Goal: Check status: Check status

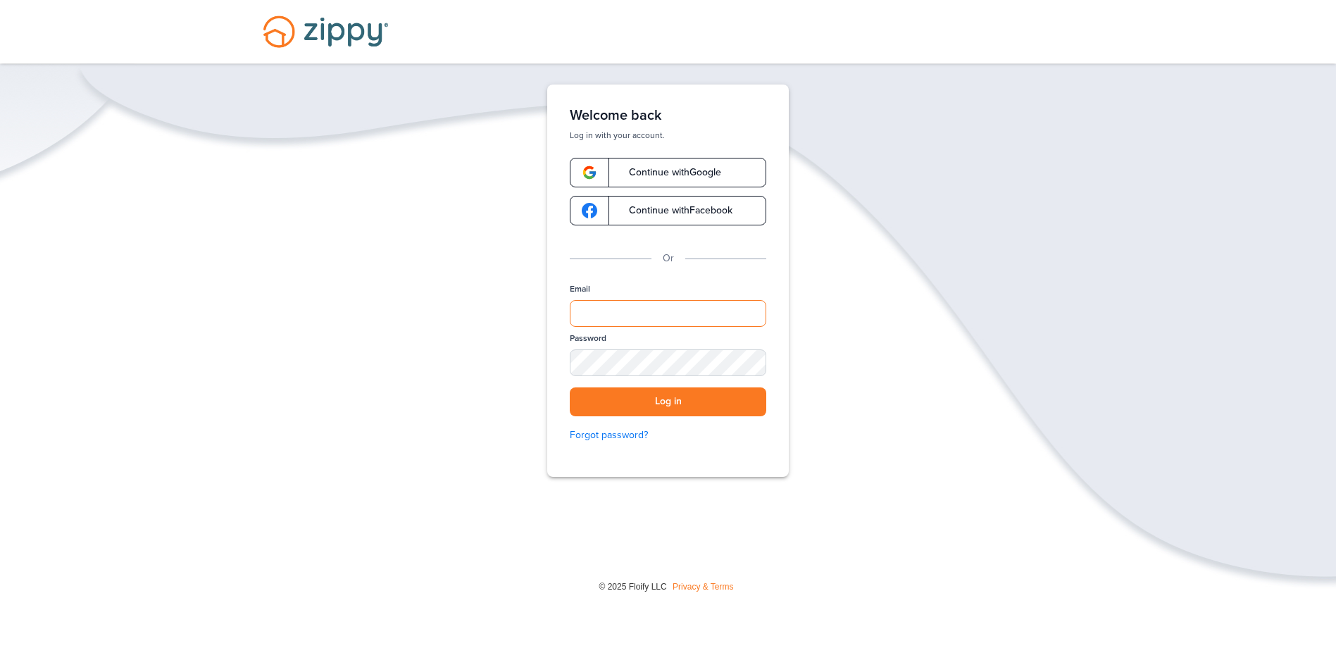
click at [653, 311] on input "Email" at bounding box center [668, 313] width 196 height 27
type input "**********"
click at [570, 387] on button "Log in" at bounding box center [668, 401] width 196 height 29
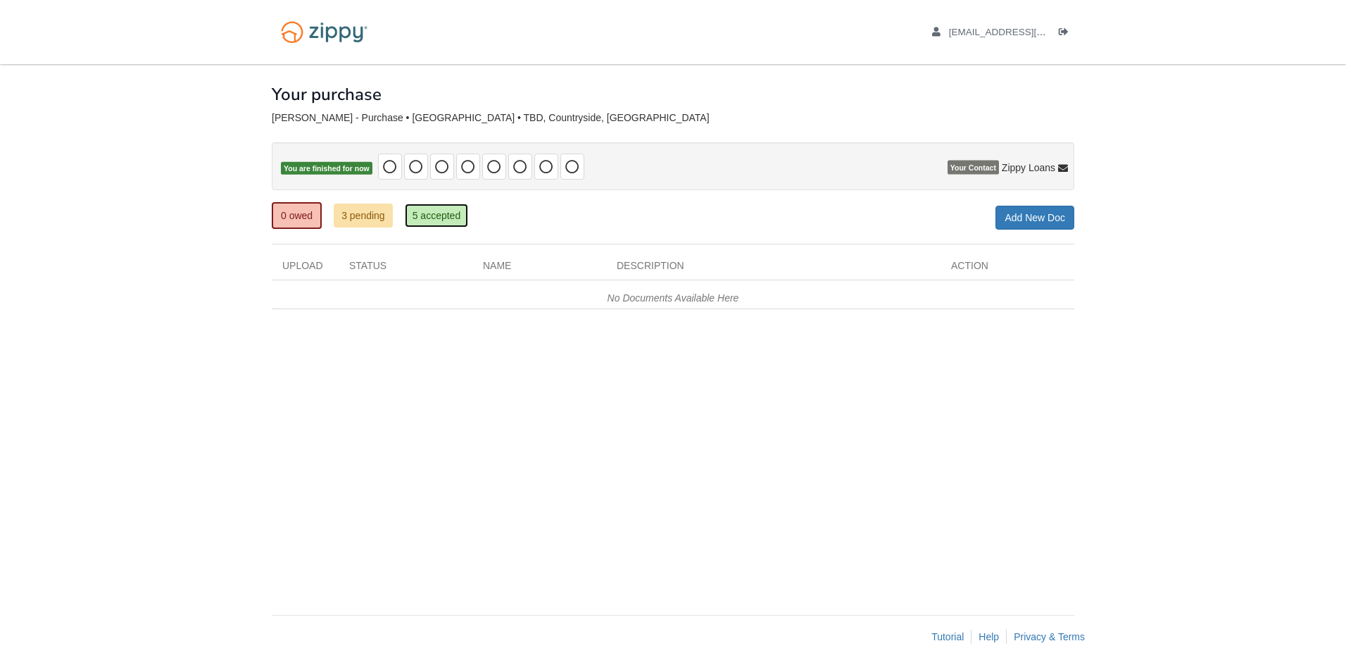
click at [431, 217] on link "5 accepted" at bounding box center [437, 215] width 64 height 24
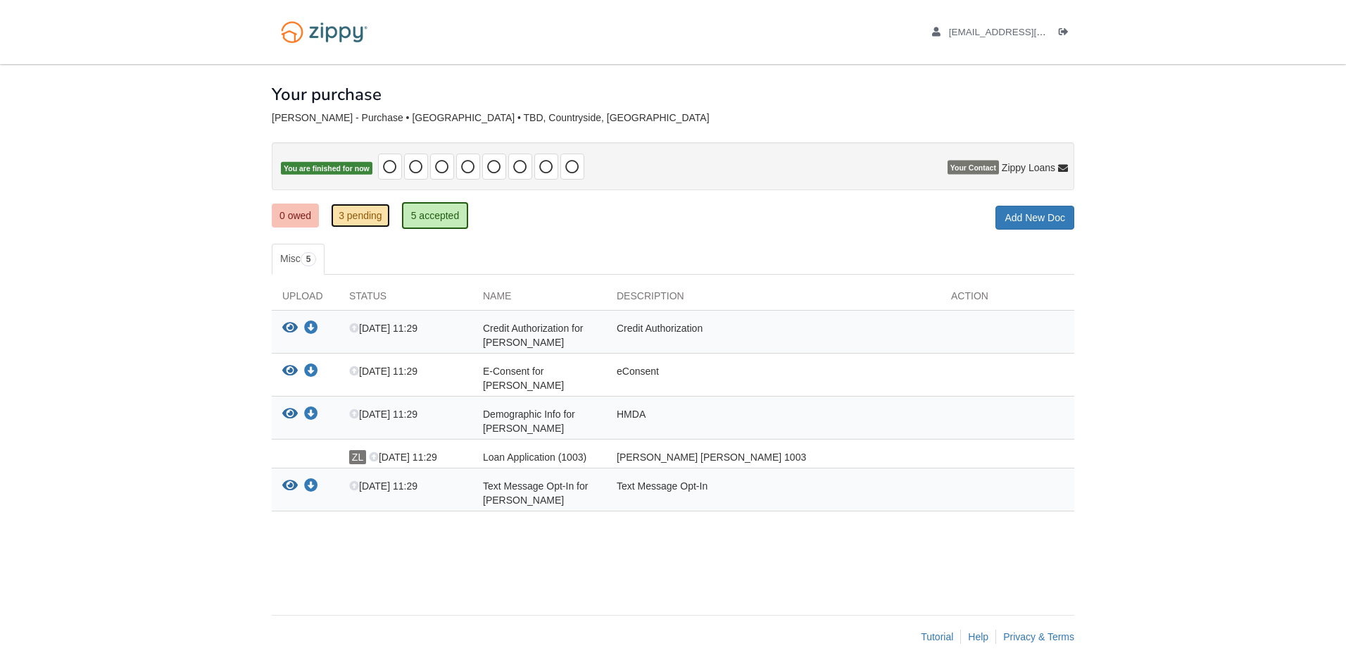
click at [363, 209] on link "3 pending" at bounding box center [360, 215] width 59 height 24
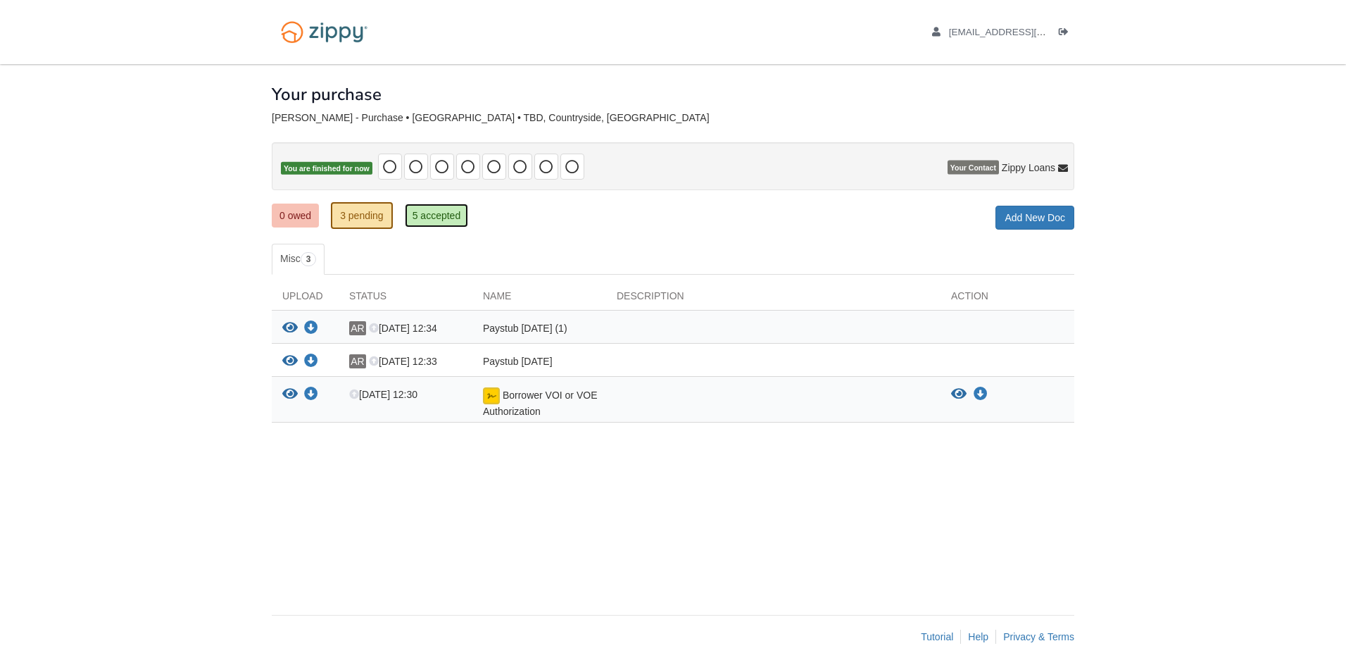
click at [446, 220] on link "5 accepted" at bounding box center [437, 215] width 64 height 24
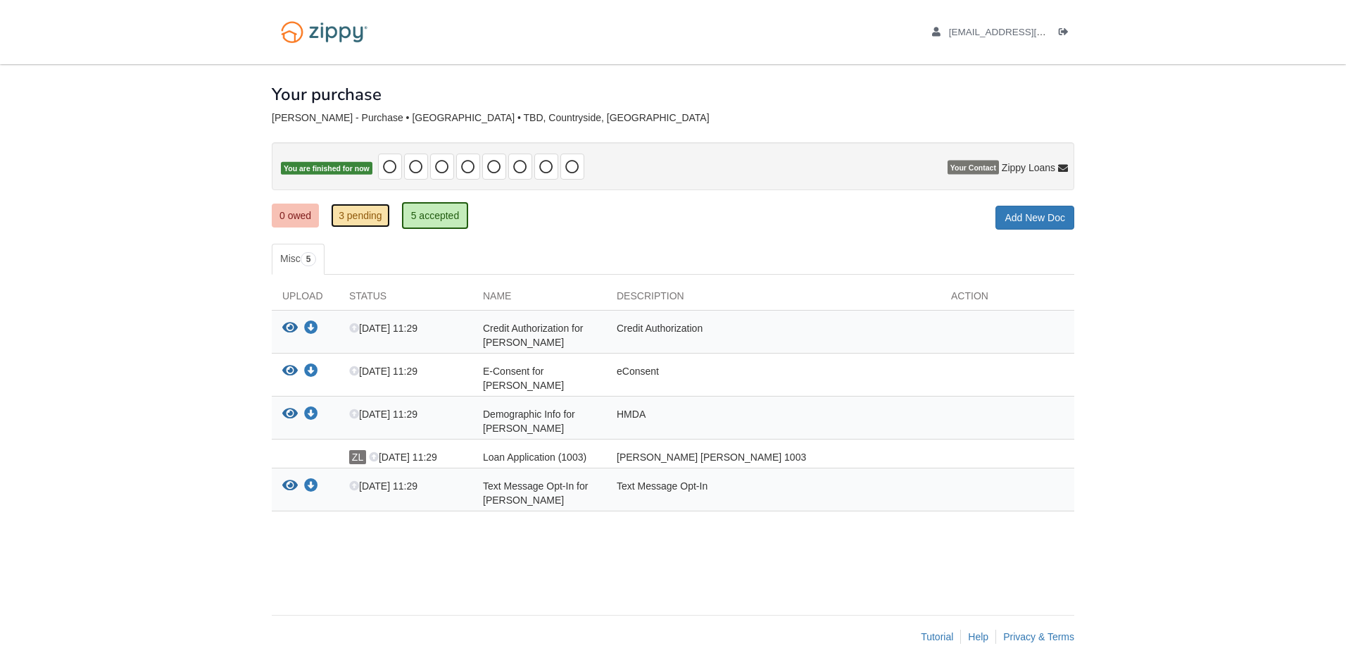
click at [336, 220] on link "3 pending" at bounding box center [360, 215] width 59 height 24
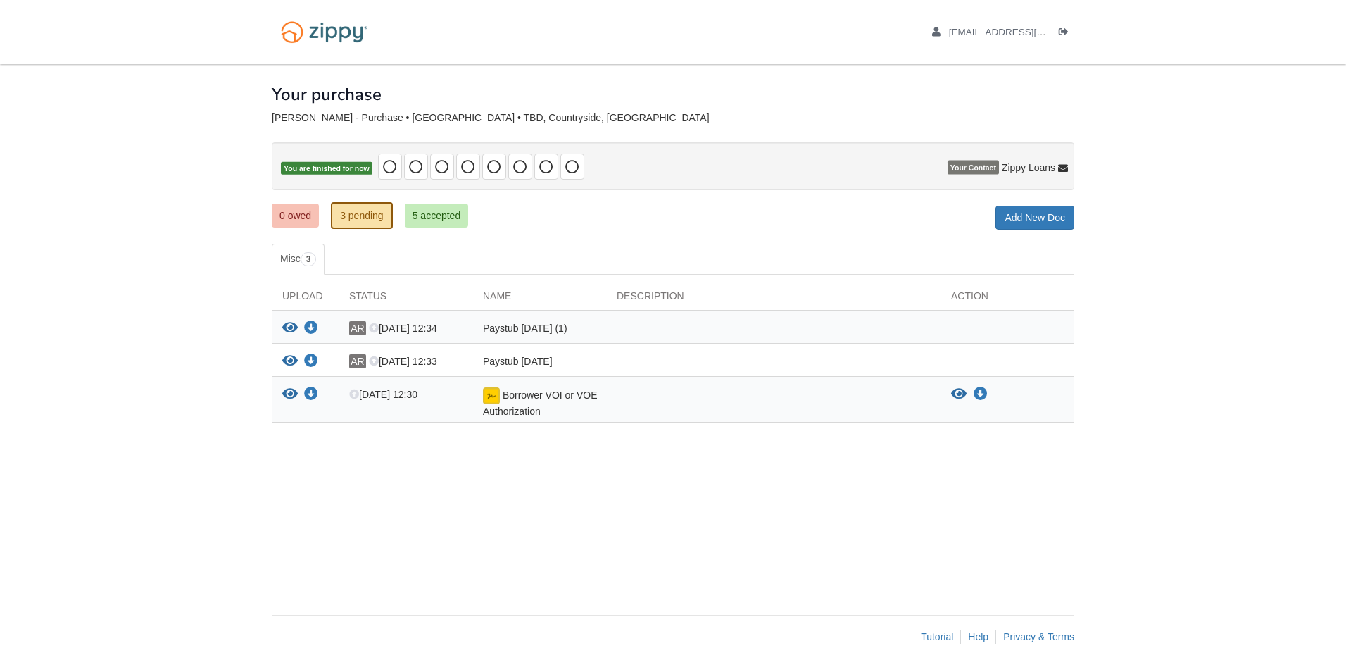
click at [987, 165] on span "Your Contact" at bounding box center [973, 168] width 51 height 14
click at [362, 221] on link "3 pending" at bounding box center [362, 215] width 62 height 27
click at [521, 323] on span "Paystub August 1 (1)" at bounding box center [525, 327] width 84 height 11
click at [532, 357] on div "View your document Download your document AR Aug 26 12:33 Paystub August 15th" at bounding box center [673, 360] width 803 height 33
drag, startPoint x: 532, startPoint y: 357, endPoint x: 553, endPoint y: 423, distance: 69.5
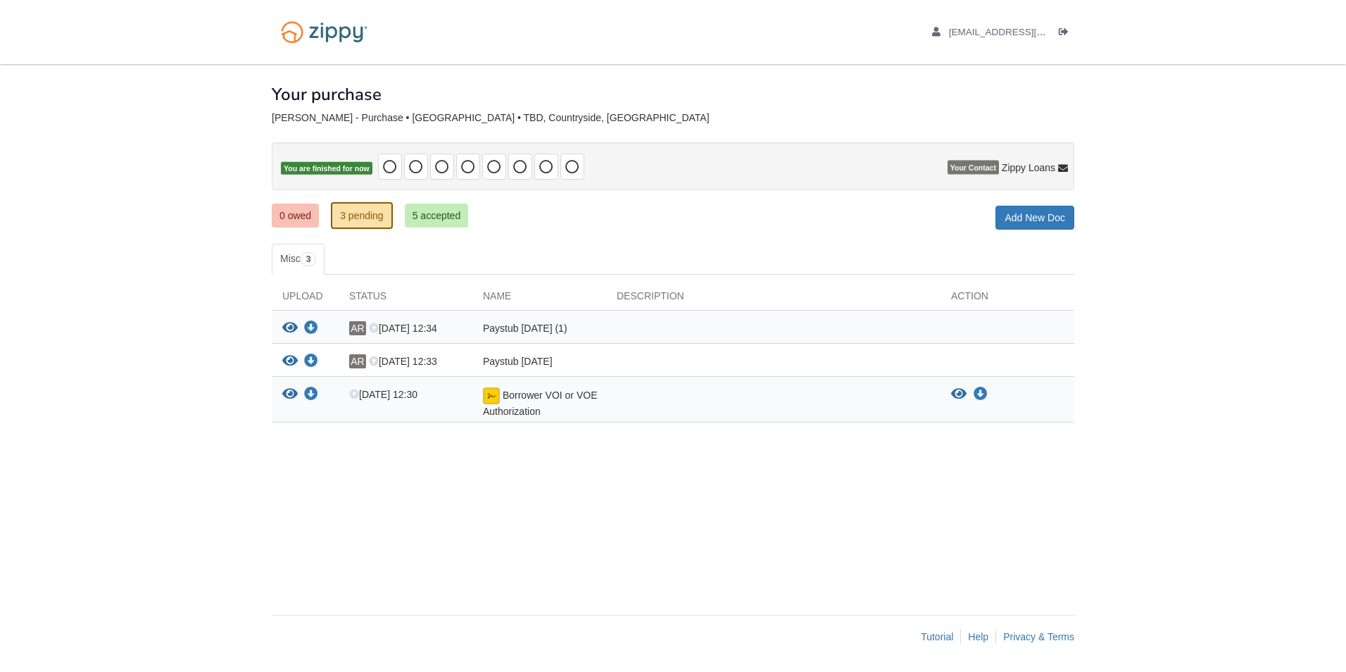
click at [553, 423] on div "Upload Status Name Description Action View your document Download your document…" at bounding box center [673, 356] width 803 height 162
drag, startPoint x: 553, startPoint y: 423, endPoint x: 541, endPoint y: 402, distance: 24.3
click at [544, 403] on div "Borrower VOI or VOE Authorization" at bounding box center [539, 402] width 134 height 31
click at [619, 409] on div at bounding box center [773, 402] width 334 height 31
click at [290, 389] on icon "View Borrower VOI or VOE Authorization" at bounding box center [289, 394] width 15 height 14
